Goal: Task Accomplishment & Management: Use online tool/utility

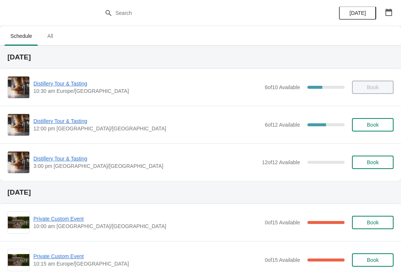
click at [72, 124] on span "Distillery Tour & Tasting" at bounding box center [147, 120] width 228 height 7
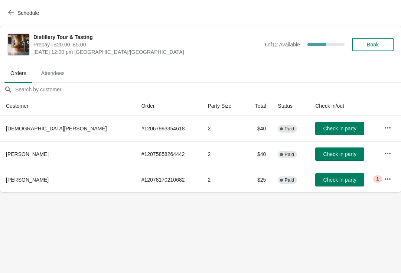
click at [381, 183] on button "button" at bounding box center [387, 178] width 13 height 13
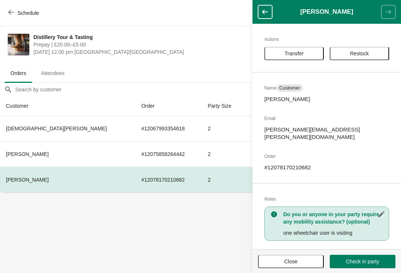
click at [285, 268] on button "Close" at bounding box center [291, 261] width 66 height 13
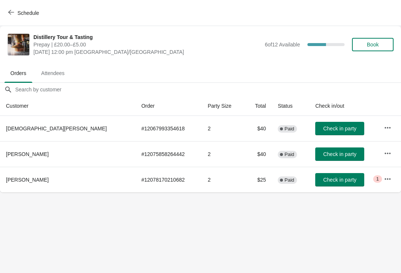
click at [384, 182] on icon "button" at bounding box center [387, 178] width 7 height 7
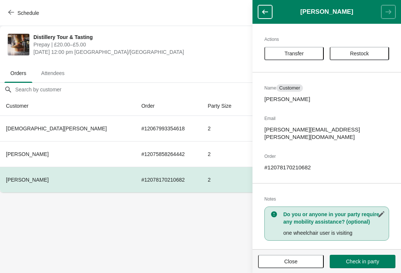
click at [294, 265] on button "Close" at bounding box center [291, 261] width 66 height 13
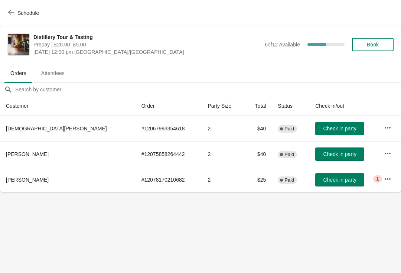
click at [327, 131] on span "Check in party" at bounding box center [339, 129] width 33 height 6
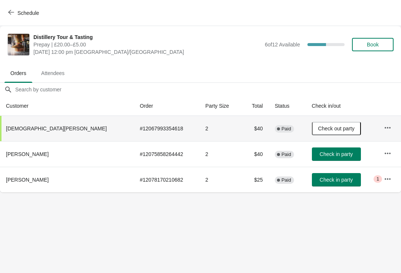
click at [320, 151] on span "Check in party" at bounding box center [336, 154] width 33 height 6
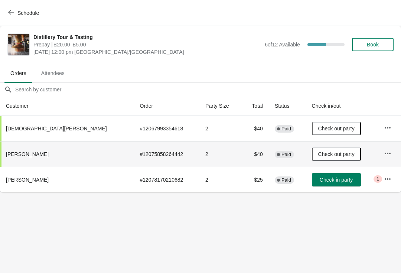
click at [381, 182] on button "button" at bounding box center [387, 178] width 13 height 13
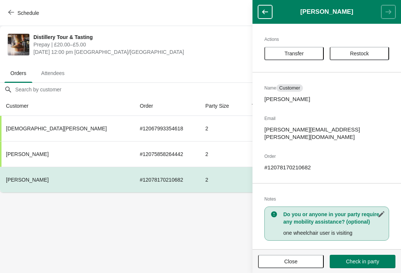
click at [370, 260] on span "Check in party" at bounding box center [362, 262] width 33 height 6
click at [377, 261] on span "Check in party" at bounding box center [362, 262] width 33 height 6
click at [292, 265] on button "Close" at bounding box center [291, 261] width 66 height 13
